Goal: Task Accomplishment & Management: Complete application form

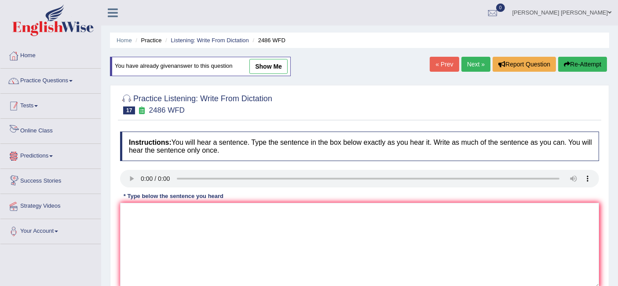
click at [57, 39] on div at bounding box center [50, 21] width 101 height 43
click at [59, 77] on link "Practice Questions" at bounding box center [50, 80] width 100 height 22
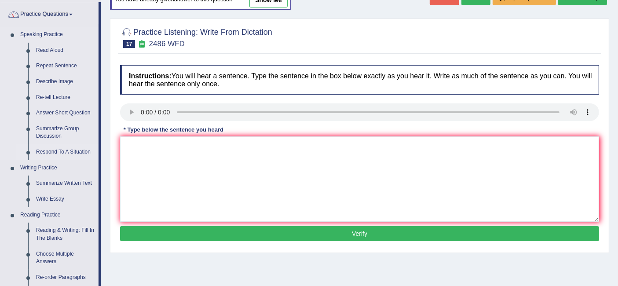
scroll to position [65, 0]
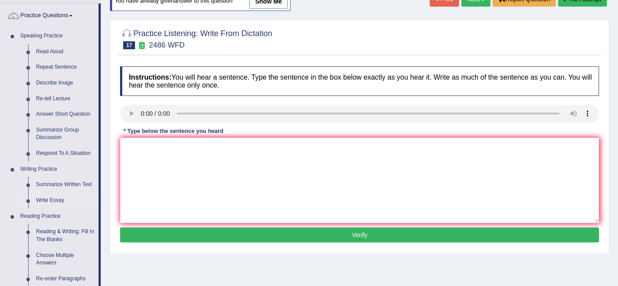
click at [55, 199] on link "Write Essay" at bounding box center [65, 201] width 66 height 16
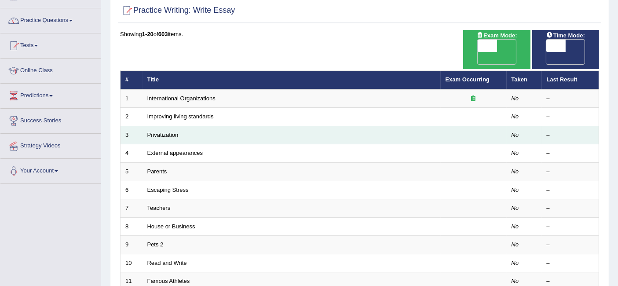
scroll to position [59, 0]
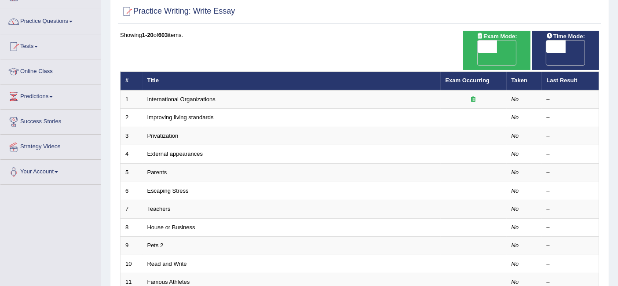
click at [478, 53] on span "OFF" at bounding box center [467, 59] width 19 height 12
checkbox input "true"
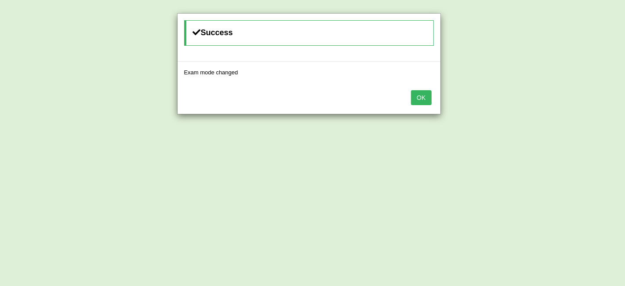
click at [425, 99] on button "OK" at bounding box center [421, 97] width 20 height 15
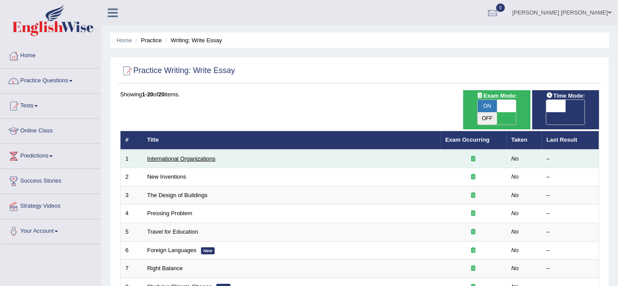
click at [191, 155] on link "International Organizations" at bounding box center [181, 158] width 68 height 7
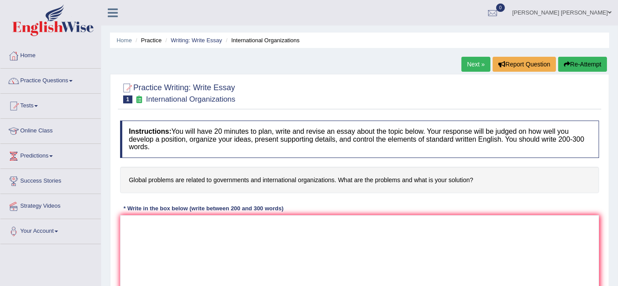
click at [208, 35] on ul "Home Practice Writing: Write Essay International Organizations" at bounding box center [359, 40] width 499 height 15
click at [208, 41] on link "Writing: Write Essay" at bounding box center [196, 40] width 51 height 7
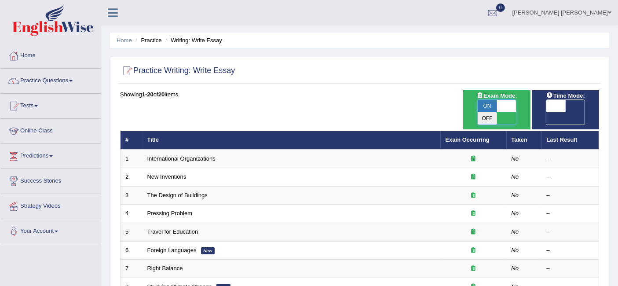
click at [497, 107] on span at bounding box center [506, 106] width 19 height 12
checkbox input "false"
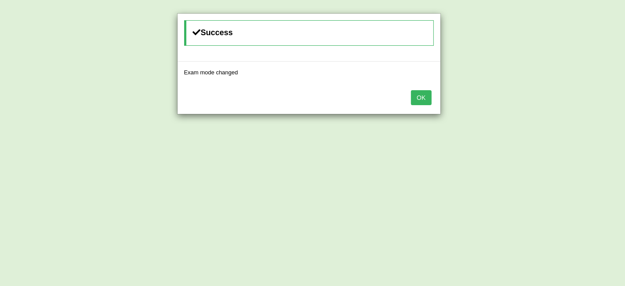
click at [422, 99] on button "OK" at bounding box center [421, 97] width 20 height 15
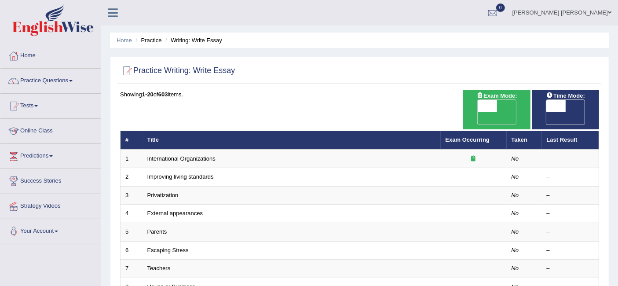
click at [478, 112] on span "OFF" at bounding box center [467, 118] width 19 height 12
checkbox input "true"
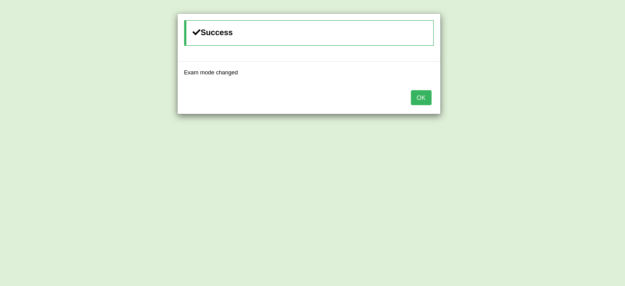
click at [425, 92] on button "OK" at bounding box center [421, 97] width 20 height 15
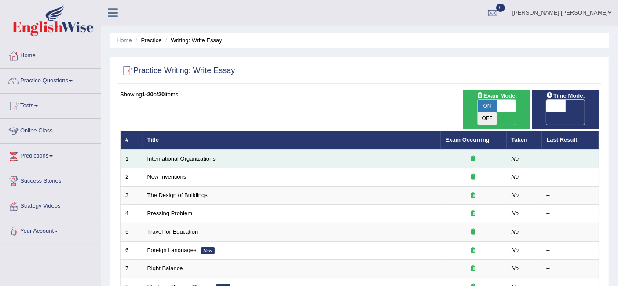
click at [192, 155] on link "International Organizations" at bounding box center [181, 158] width 68 height 7
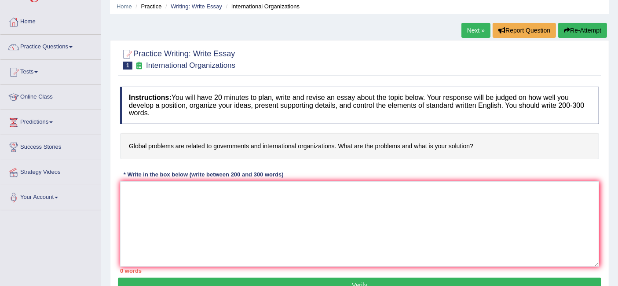
scroll to position [36, 0]
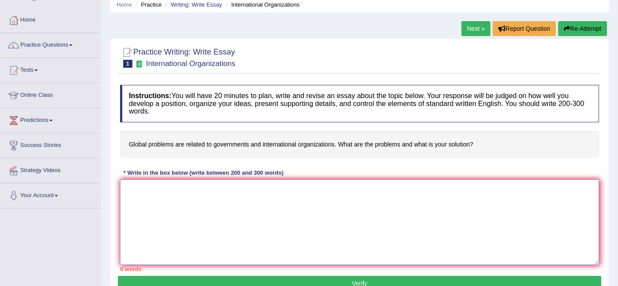
click at [280, 208] on textarea at bounding box center [359, 221] width 479 height 85
paste textarea "The increasing influence of (essay topic) on our lives has ignited numerous dis…"
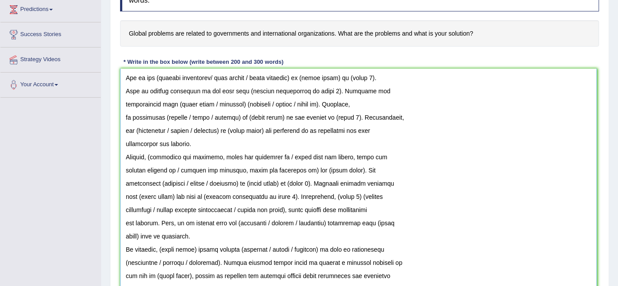
scroll to position [40, 0]
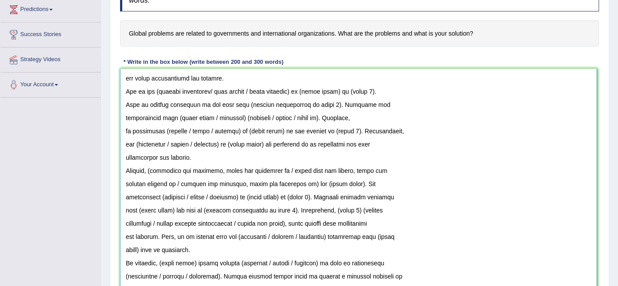
drag, startPoint x: 597, startPoint y: 151, endPoint x: 588, endPoint y: 309, distance: 158.1
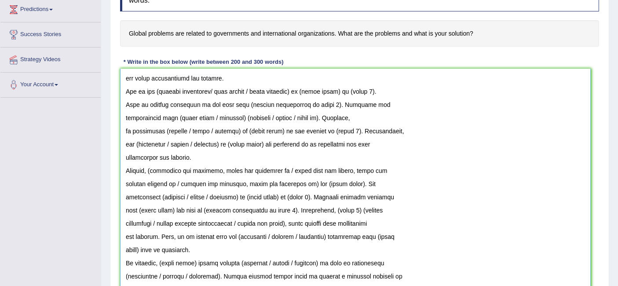
scroll to position [0, 0]
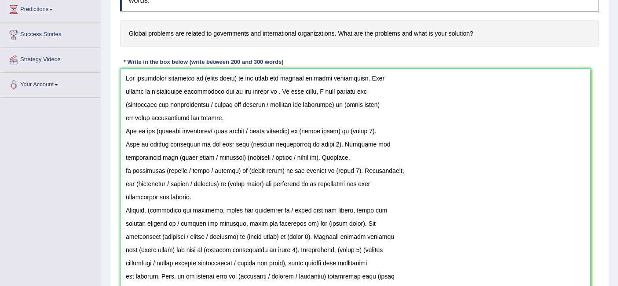
click at [125, 92] on textarea at bounding box center [355, 190] width 471 height 243
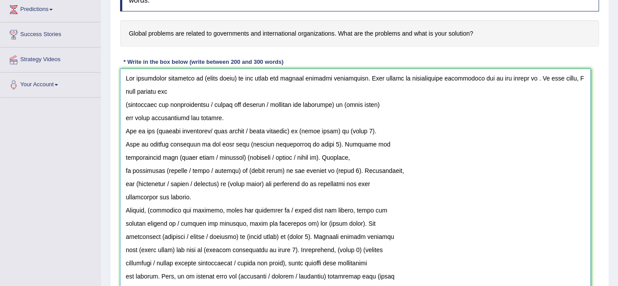
drag, startPoint x: 236, startPoint y: 76, endPoint x: 200, endPoint y: 70, distance: 36.1
click at [200, 70] on textarea at bounding box center [355, 190] width 471 height 243
click at [123, 103] on textarea at bounding box center [355, 190] width 471 height 243
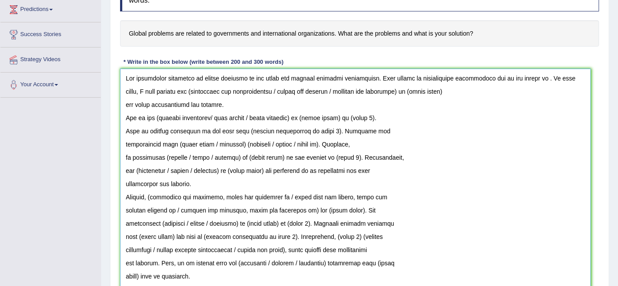
drag, startPoint x: 320, startPoint y: 88, endPoint x: 172, endPoint y: 87, distance: 148.7
click at [172, 87] on textarea at bounding box center [355, 190] width 471 height 243
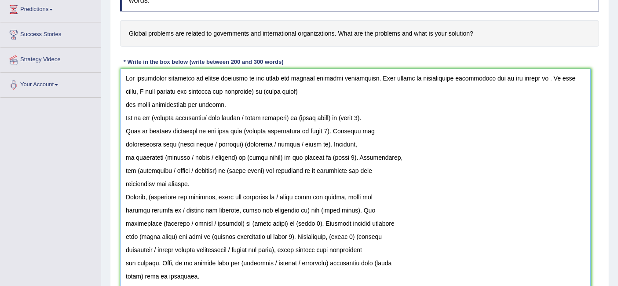
click at [236, 88] on textarea at bounding box center [355, 190] width 471 height 243
drag, startPoint x: 274, startPoint y: 91, endPoint x: 242, endPoint y: 88, distance: 32.3
click at [242, 88] on textarea at bounding box center [355, 190] width 471 height 243
click at [124, 103] on textarea at bounding box center [355, 190] width 471 height 243
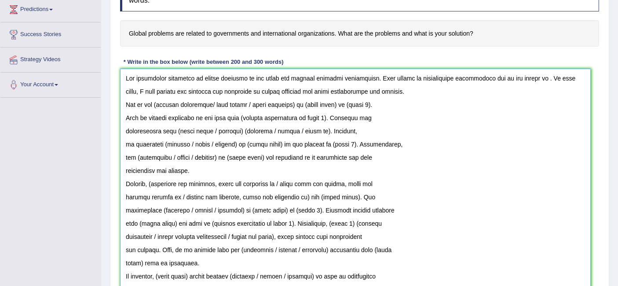
click at [124, 104] on textarea at bounding box center [355, 190] width 471 height 243
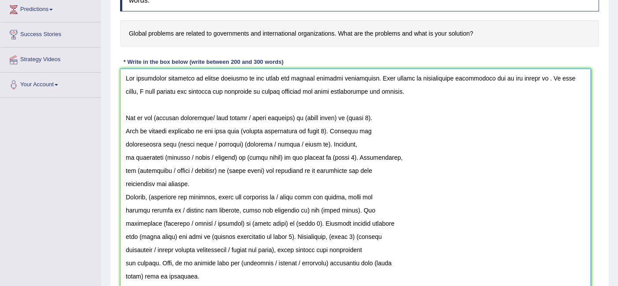
click at [126, 127] on textarea at bounding box center [355, 190] width 471 height 243
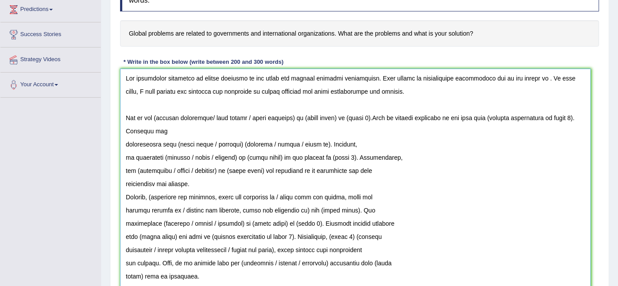
click at [126, 127] on textarea at bounding box center [355, 190] width 471 height 243
drag, startPoint x: 376, startPoint y: 116, endPoint x: 379, endPoint y: 121, distance: 5.5
click at [376, 116] on textarea at bounding box center [355, 190] width 471 height 243
drag, startPoint x: 296, startPoint y: 116, endPoint x: 208, endPoint y: 117, distance: 88.4
click at [198, 118] on textarea at bounding box center [355, 190] width 471 height 243
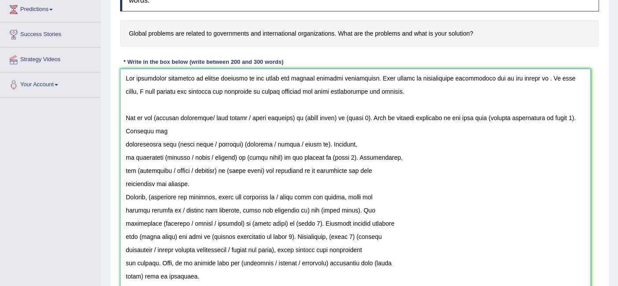
click at [260, 124] on textarea at bounding box center [355, 190] width 471 height 243
drag, startPoint x: 256, startPoint y: 117, endPoint x: 156, endPoint y: 117, distance: 99.8
click at [156, 117] on textarea at bounding box center [355, 190] width 471 height 243
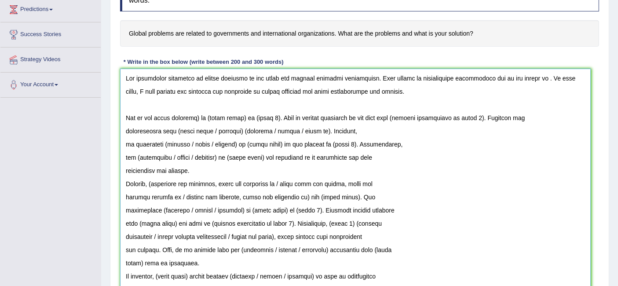
click at [201, 117] on textarea at bounding box center [355, 190] width 471 height 243
drag, startPoint x: 241, startPoint y: 117, endPoint x: 208, endPoint y: 118, distance: 33.0
click at [208, 118] on textarea at bounding box center [355, 190] width 471 height 243
click at [279, 119] on textarea at bounding box center [355, 190] width 471 height 243
drag, startPoint x: 495, startPoint y: 115, endPoint x: 412, endPoint y: 118, distance: 82.7
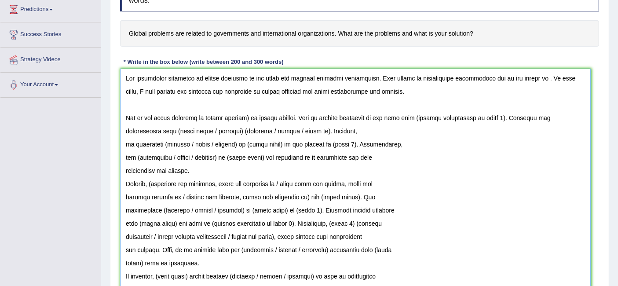
click at [412, 118] on textarea at bounding box center [355, 190] width 471 height 243
click at [486, 133] on textarea at bounding box center [355, 190] width 471 height 243
drag, startPoint x: 482, startPoint y: 116, endPoint x: 414, endPoint y: 121, distance: 67.9
click at [414, 121] on textarea at bounding box center [355, 190] width 471 height 243
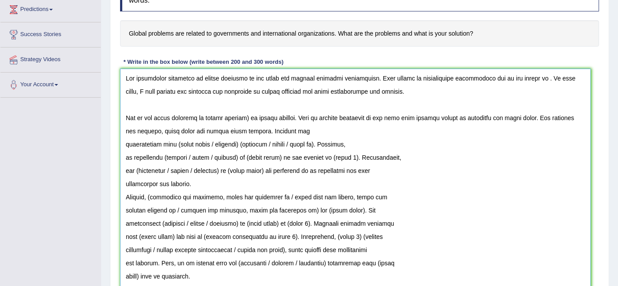
click at [123, 146] on textarea at bounding box center [355, 190] width 471 height 243
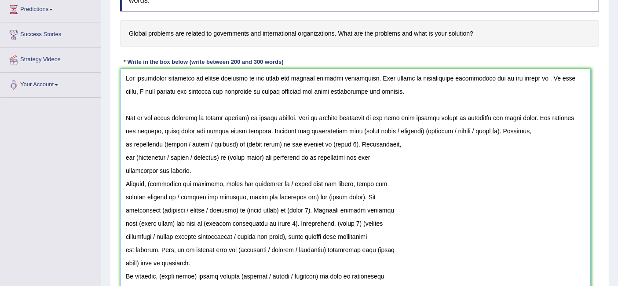
drag, startPoint x: 407, startPoint y: 132, endPoint x: 341, endPoint y: 133, distance: 66.0
click at [341, 133] on textarea at bounding box center [355, 190] width 471 height 243
drag, startPoint x: 441, startPoint y: 129, endPoint x: 386, endPoint y: 131, distance: 55.0
click at [386, 131] on textarea at bounding box center [355, 190] width 471 height 243
drag, startPoint x: 407, startPoint y: 129, endPoint x: 427, endPoint y: 157, distance: 33.8
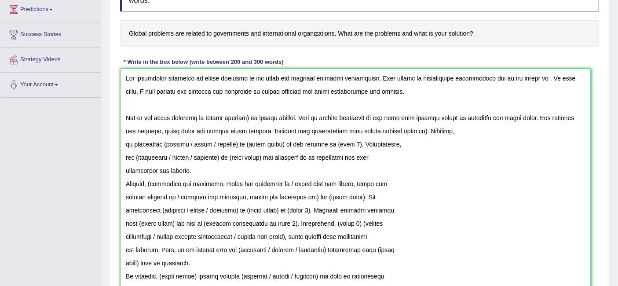
click at [407, 129] on textarea at bounding box center [355, 190] width 471 height 243
click at [249, 117] on textarea at bounding box center [355, 190] width 471 height 243
click at [452, 131] on textarea at bounding box center [355, 190] width 471 height 243
click at [123, 147] on textarea at bounding box center [355, 190] width 471 height 243
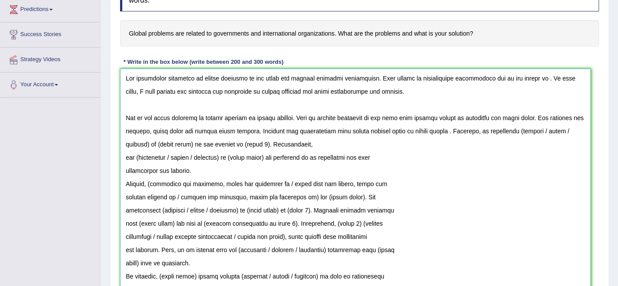
click at [151, 146] on textarea at bounding box center [355, 190] width 471 height 243
drag, startPoint x: 550, startPoint y: 129, endPoint x: 515, endPoint y: 128, distance: 35.6
click at [515, 128] on textarea at bounding box center [355, 190] width 471 height 243
click at [549, 128] on textarea at bounding box center [355, 190] width 471 height 243
drag, startPoint x: 579, startPoint y: 135, endPoint x: 544, endPoint y: 134, distance: 35.2
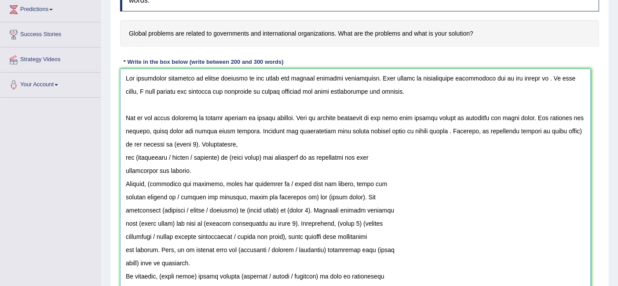
click at [544, 134] on textarea at bounding box center [355, 190] width 471 height 243
drag, startPoint x: 189, startPoint y: 144, endPoint x: 152, endPoint y: 141, distance: 37.0
click at [152, 141] on textarea at bounding box center [355, 190] width 471 height 243
drag, startPoint x: 176, startPoint y: 142, endPoint x: 157, endPoint y: 142, distance: 18.9
click at [157, 142] on textarea at bounding box center [355, 190] width 471 height 243
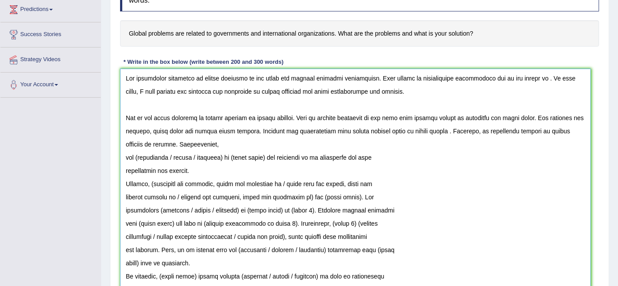
drag, startPoint x: 123, startPoint y: 159, endPoint x: 146, endPoint y: 166, distance: 23.4
click at [123, 159] on textarea at bounding box center [355, 190] width 471 height 243
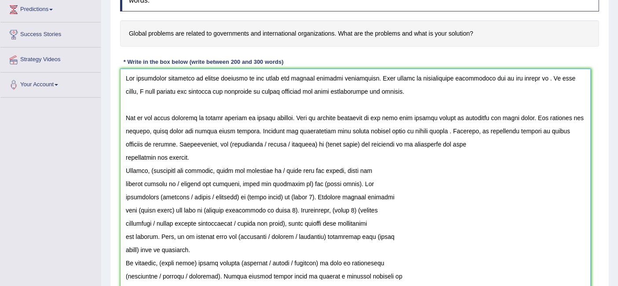
drag, startPoint x: 296, startPoint y: 140, endPoint x: 232, endPoint y: 141, distance: 64.2
click at [232, 141] on textarea at bounding box center [355, 190] width 471 height 243
click at [182, 142] on textarea at bounding box center [355, 190] width 471 height 243
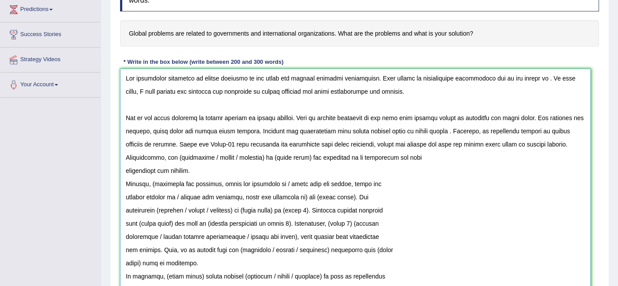
click at [124, 170] on textarea at bounding box center [355, 190] width 471 height 243
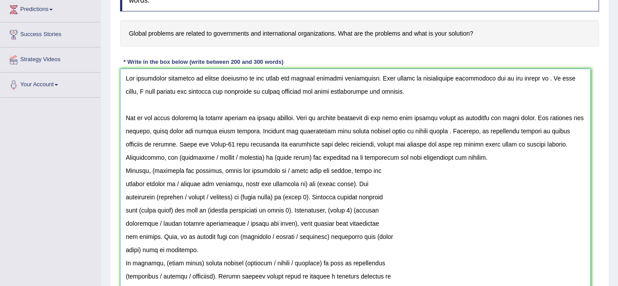
drag, startPoint x: 240, startPoint y: 156, endPoint x: 176, endPoint y: 158, distance: 63.8
click at [176, 158] on textarea at bounding box center [355, 190] width 471 height 243
click at [205, 156] on textarea at bounding box center [355, 190] width 471 height 243
drag, startPoint x: 245, startPoint y: 157, endPoint x: 209, endPoint y: 159, distance: 35.7
click at [209, 159] on textarea at bounding box center [355, 190] width 471 height 243
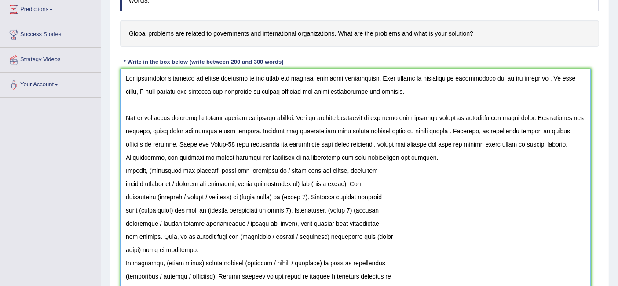
click at [124, 169] on textarea at bounding box center [355, 190] width 471 height 243
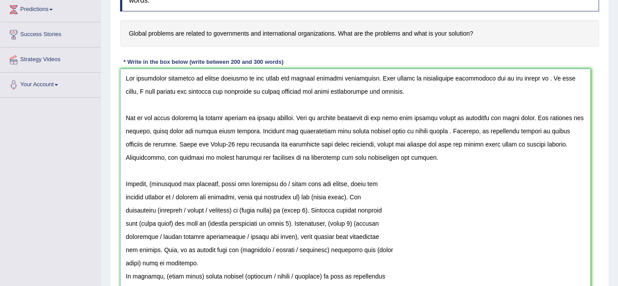
click at [126, 195] on textarea at bounding box center [355, 190] width 471 height 243
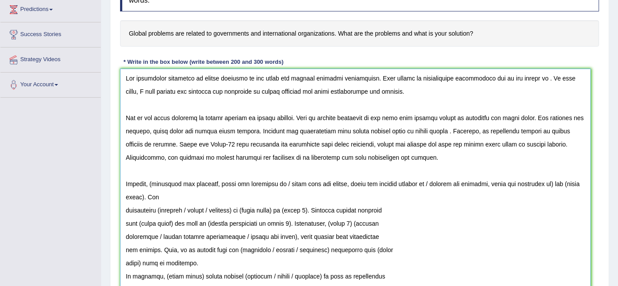
click at [126, 206] on textarea at bounding box center [355, 190] width 471 height 243
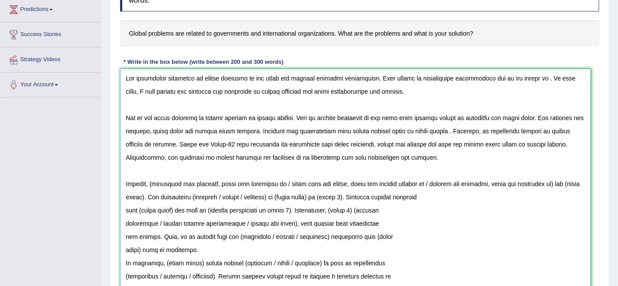
click at [125, 212] on textarea at bounding box center [355, 190] width 471 height 243
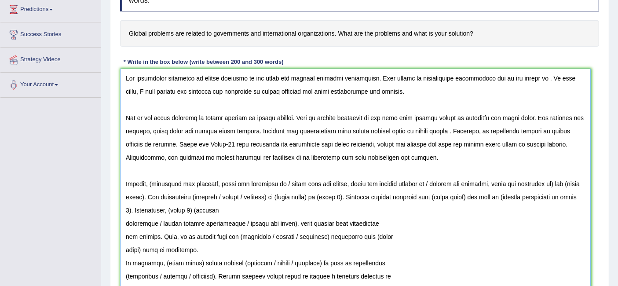
click at [127, 221] on textarea at bounding box center [355, 190] width 471 height 243
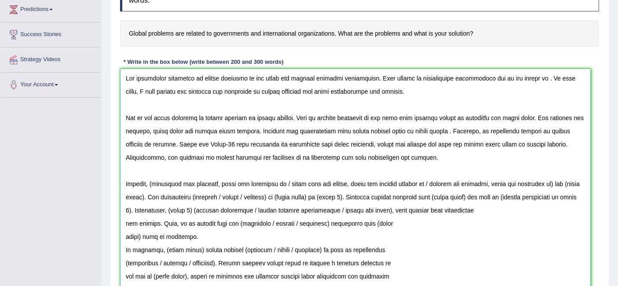
drag, startPoint x: 427, startPoint y: 181, endPoint x: 154, endPoint y: 180, distance: 272.7
click at [154, 180] on textarea at bounding box center [355, 190] width 471 height 243
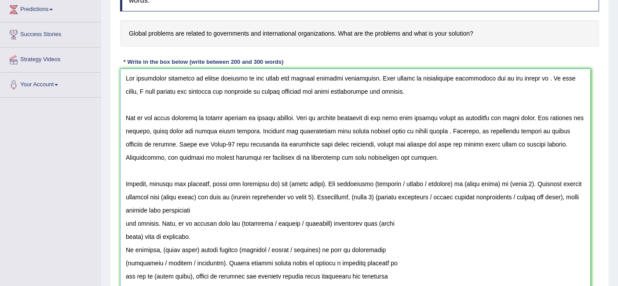
click at [274, 183] on textarea at bounding box center [355, 190] width 471 height 243
drag, startPoint x: 317, startPoint y: 179, endPoint x: 282, endPoint y: 182, distance: 34.4
click at [282, 182] on textarea at bounding box center [355, 190] width 471 height 243
drag, startPoint x: 425, startPoint y: 183, endPoint x: 371, endPoint y: 182, distance: 54.1
click at [371, 182] on textarea at bounding box center [355, 190] width 471 height 243
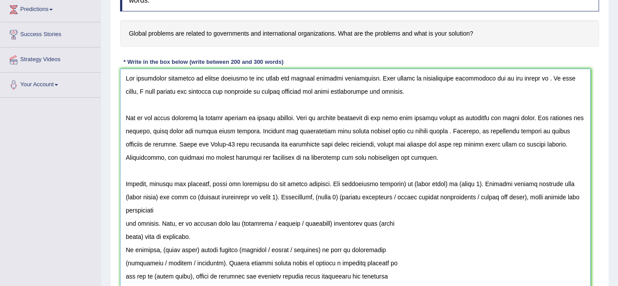
click at [395, 181] on textarea at bounding box center [355, 190] width 471 height 243
drag, startPoint x: 439, startPoint y: 180, endPoint x: 405, endPoint y: 182, distance: 34.3
click at [405, 182] on textarea at bounding box center [355, 190] width 471 height 243
click at [436, 187] on textarea at bounding box center [355, 190] width 471 height 243
click at [473, 183] on textarea at bounding box center [355, 190] width 471 height 243
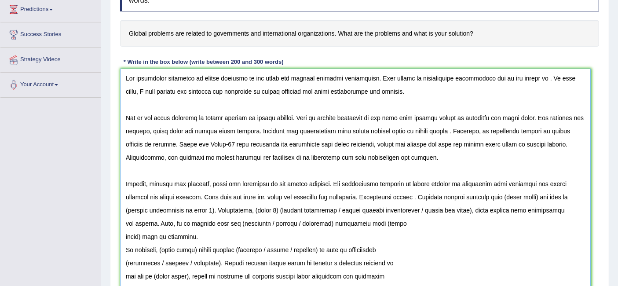
click at [484, 183] on textarea at bounding box center [355, 190] width 471 height 243
click at [410, 198] on textarea at bounding box center [355, 190] width 471 height 243
click at [405, 196] on textarea at bounding box center [355, 190] width 471 height 243
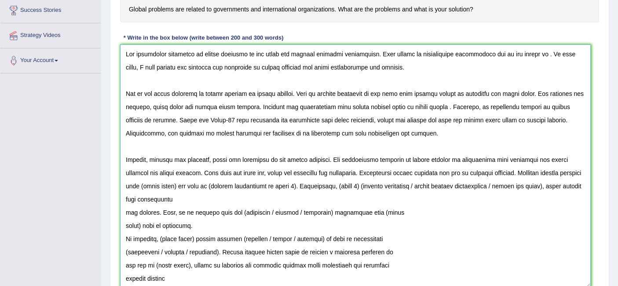
scroll to position [176, 0]
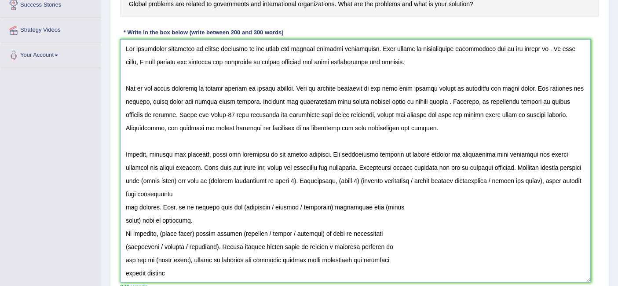
drag, startPoint x: 173, startPoint y: 183, endPoint x: 137, endPoint y: 183, distance: 36.5
click at [137, 183] on textarea at bounding box center [355, 160] width 471 height 243
drag, startPoint x: 297, startPoint y: 179, endPoint x: 216, endPoint y: 179, distance: 81.4
click at [216, 179] on textarea at bounding box center [355, 160] width 471 height 243
click at [315, 179] on textarea at bounding box center [355, 160] width 471 height 243
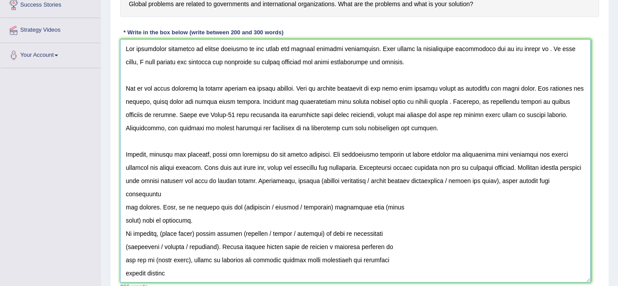
click at [127, 208] on textarea at bounding box center [355, 160] width 471 height 243
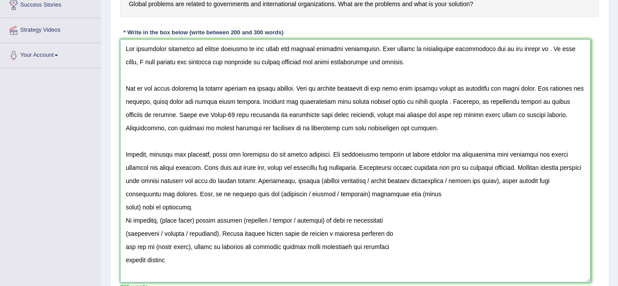
click at [125, 207] on textarea at bounding box center [355, 160] width 471 height 243
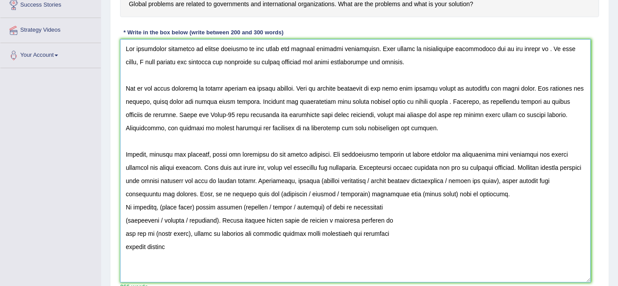
click at [124, 206] on textarea at bounding box center [355, 160] width 471 height 243
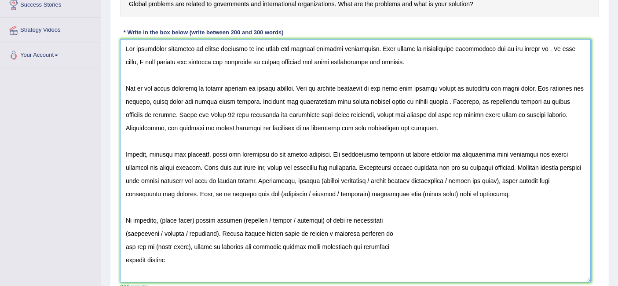
click at [313, 180] on textarea at bounding box center [355, 160] width 471 height 243
drag, startPoint x: 502, startPoint y: 180, endPoint x: 358, endPoint y: 181, distance: 143.8
click at [358, 181] on textarea at bounding box center [355, 160] width 471 height 243
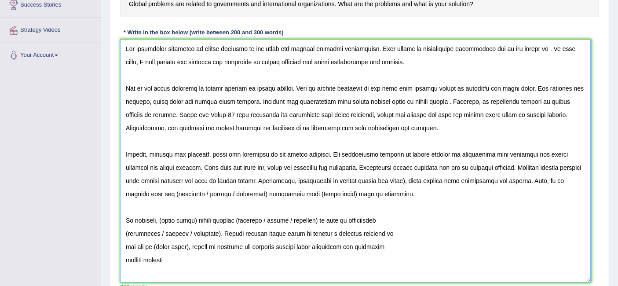
drag, startPoint x: 402, startPoint y: 179, endPoint x: 435, endPoint y: 216, distance: 49.5
click at [402, 179] on textarea at bounding box center [355, 160] width 471 height 243
drag, startPoint x: 196, startPoint y: 191, endPoint x: 135, endPoint y: 195, distance: 60.4
click at [135, 195] on textarea at bounding box center [355, 160] width 471 height 243
drag, startPoint x: 242, startPoint y: 194, endPoint x: 208, endPoint y: 194, distance: 34.7
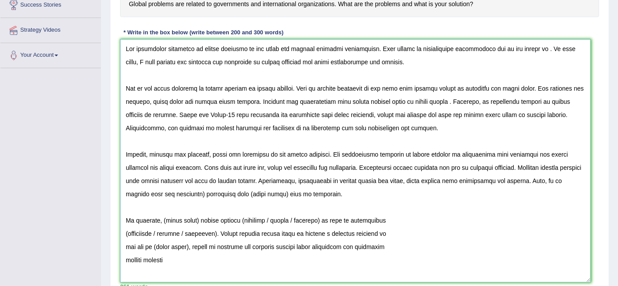
click at [208, 194] on textarea at bounding box center [355, 160] width 471 height 243
click at [163, 193] on textarea at bounding box center [355, 160] width 471 height 243
click at [294, 195] on textarea at bounding box center [355, 160] width 471 height 243
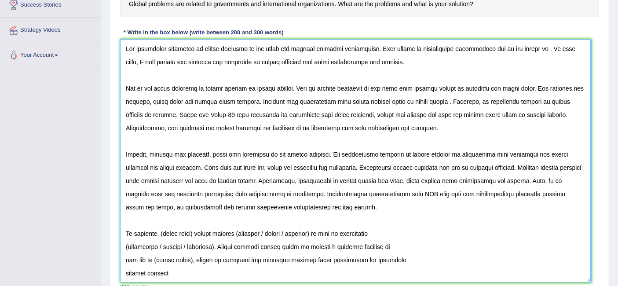
scroll to position [235, 0]
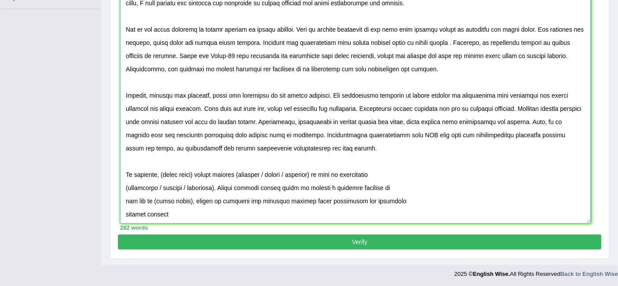
click at [125, 188] on textarea at bounding box center [355, 101] width 471 height 243
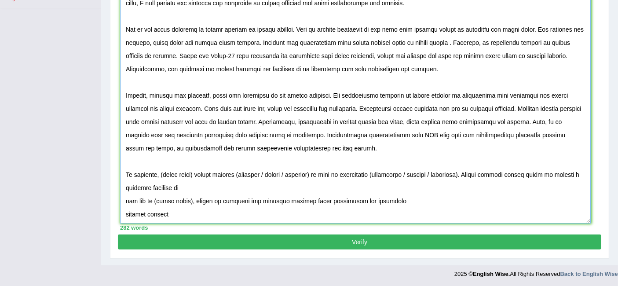
click at [125, 188] on textarea at bounding box center [355, 101] width 471 height 243
click at [122, 194] on textarea at bounding box center [355, 101] width 471 height 243
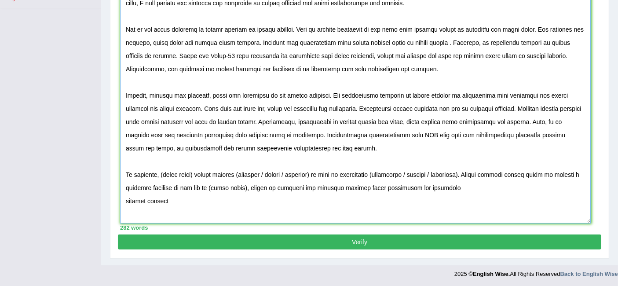
click at [124, 199] on textarea at bounding box center [355, 101] width 471 height 243
click at [501, 191] on textarea at bounding box center [355, 101] width 471 height 243
drag, startPoint x: 196, startPoint y: 174, endPoint x: 162, endPoint y: 176, distance: 34.4
click at [162, 176] on textarea at bounding box center [355, 101] width 471 height 243
drag, startPoint x: 298, startPoint y: 172, endPoint x: 246, endPoint y: 174, distance: 51.9
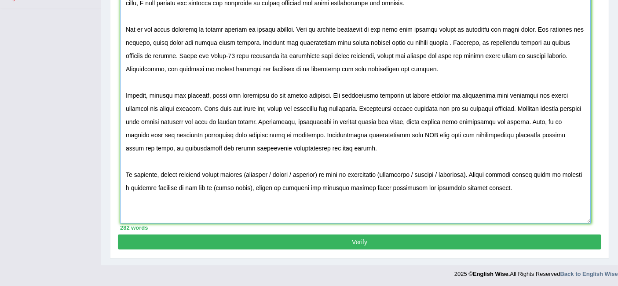
click at [246, 174] on textarea at bounding box center [355, 101] width 471 height 243
drag, startPoint x: 391, startPoint y: 172, endPoint x: 332, endPoint y: 175, distance: 58.6
click at [332, 175] on textarea at bounding box center [355, 101] width 471 height 243
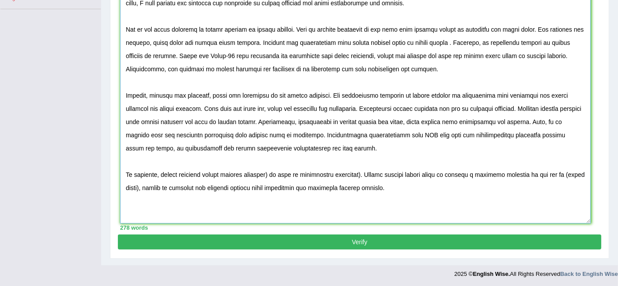
click at [360, 171] on textarea at bounding box center [355, 101] width 471 height 243
drag, startPoint x: 140, startPoint y: 186, endPoint x: 557, endPoint y: 176, distance: 417.1
click at [557, 176] on textarea at bounding box center [355, 101] width 471 height 243
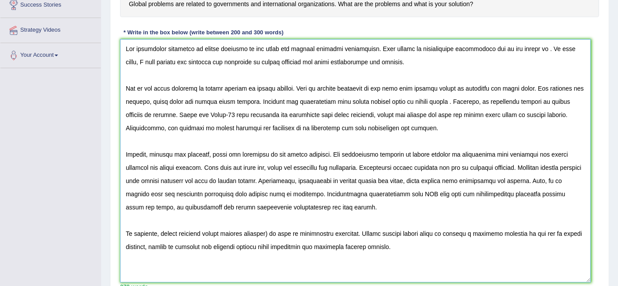
scroll to position [169, 0]
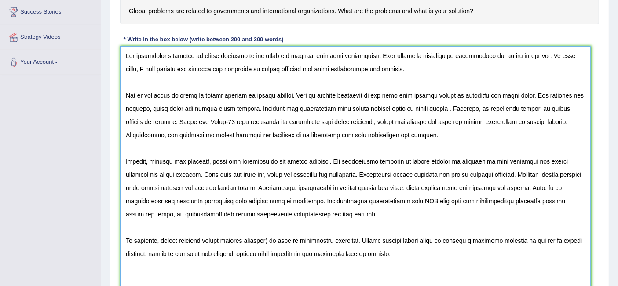
click at [530, 56] on textarea at bounding box center [355, 167] width 471 height 243
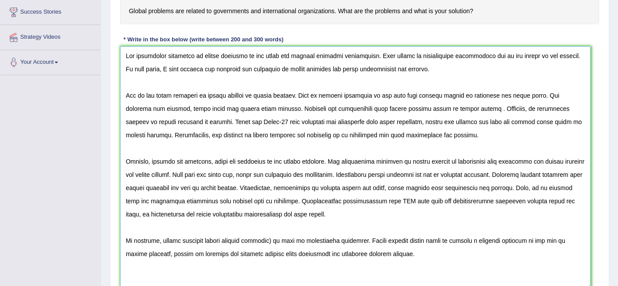
click at [248, 92] on textarea at bounding box center [355, 167] width 471 height 243
click at [243, 95] on textarea at bounding box center [355, 167] width 471 height 243
click at [245, 93] on textarea at bounding box center [355, 167] width 471 height 243
click at [448, 108] on textarea at bounding box center [355, 167] width 471 height 243
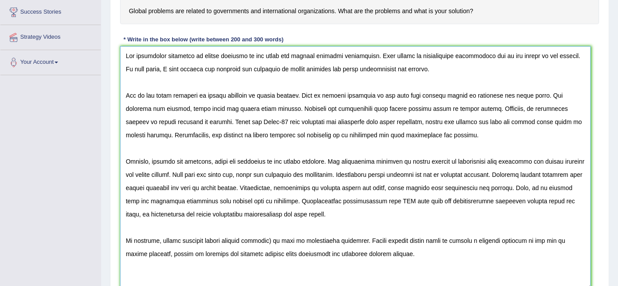
scroll to position [235, 0]
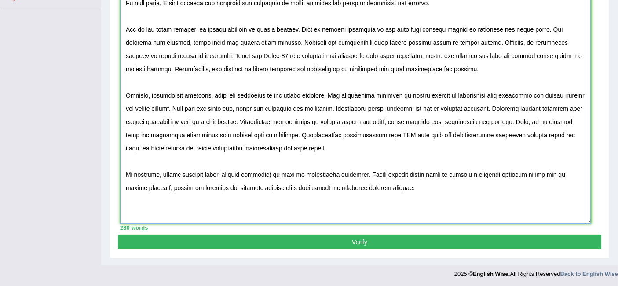
drag, startPoint x: 274, startPoint y: 177, endPoint x: 281, endPoint y: 183, distance: 9.5
click at [274, 177] on textarea at bounding box center [355, 101] width 471 height 243
type textarea "The increasing influence of global problems on our lives has ignited numerous d…"
click at [346, 243] on button "Verify" at bounding box center [359, 241] width 483 height 15
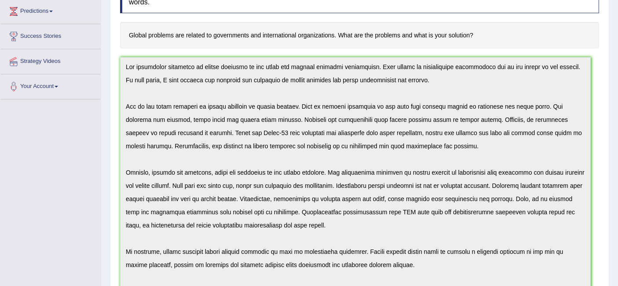
scroll to position [138, 0]
